Goal: Task Accomplishment & Management: Complete application form

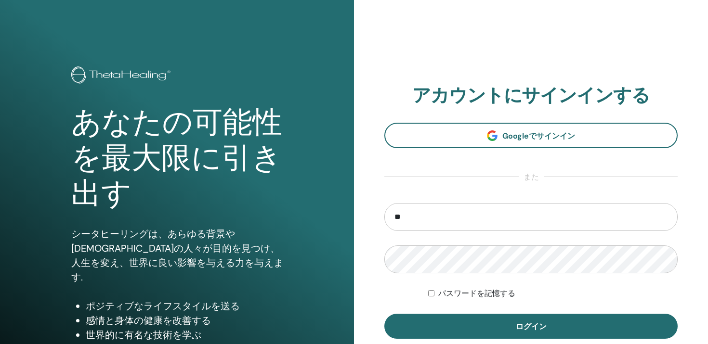
type input "*"
type input "**********"
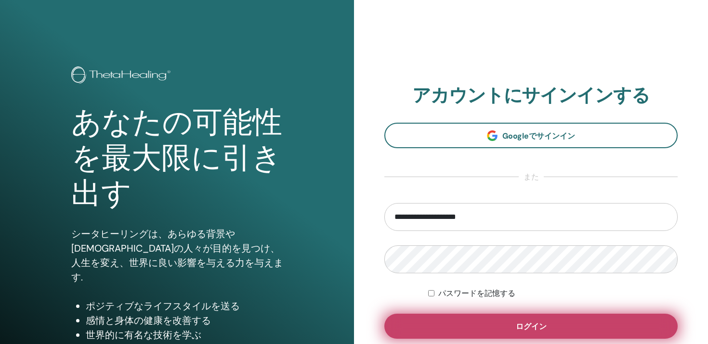
click at [526, 327] on span "ログイン" at bounding box center [531, 327] width 31 height 10
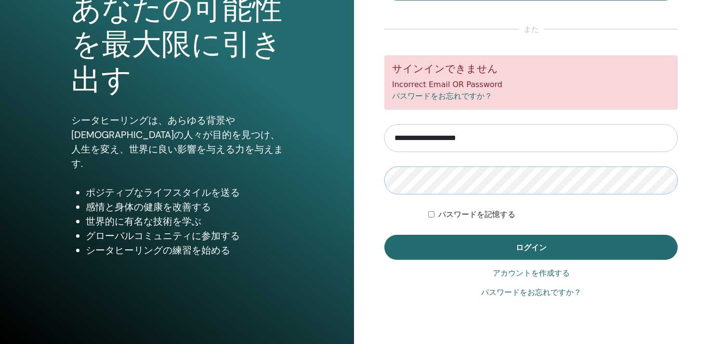
scroll to position [118, 0]
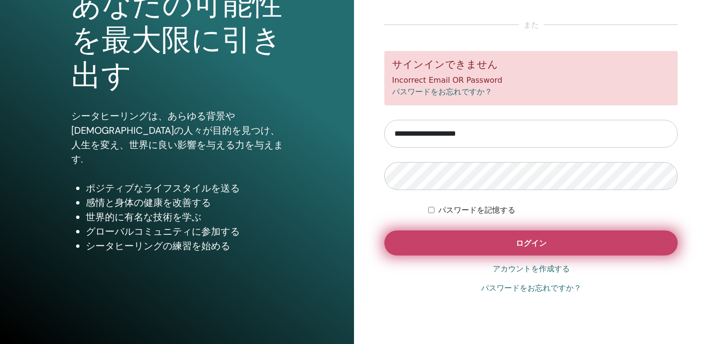
click at [519, 250] on button "ログイン" at bounding box center [530, 243] width 293 height 25
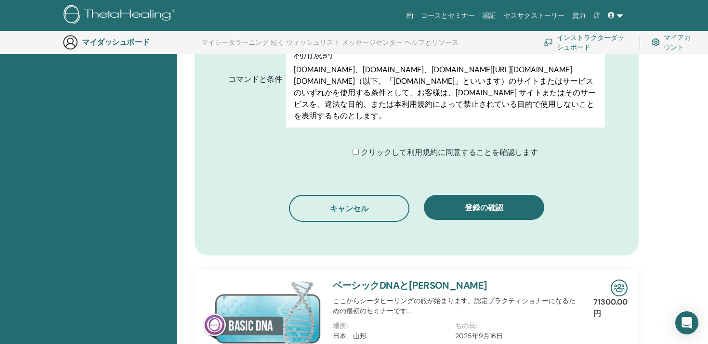
scroll to position [508, 0]
